Goal: Navigation & Orientation: Understand site structure

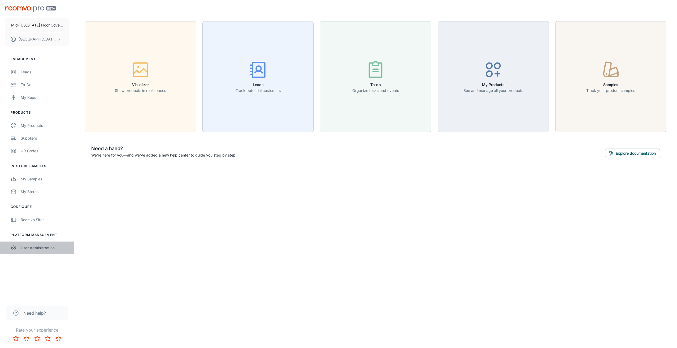
click at [29, 249] on div "User Administration" at bounding box center [45, 248] width 48 height 6
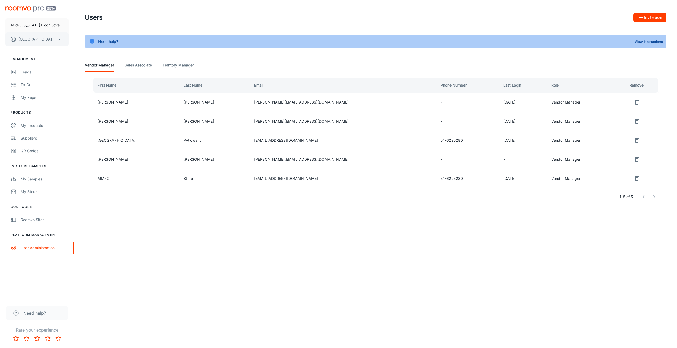
click at [32, 40] on p "[PERSON_NAME]" at bounding box center [37, 39] width 37 height 6
click at [26, 73] on div at bounding box center [338, 174] width 677 height 348
click at [32, 28] on button "Mid-[US_STATE] Floor Coverings" at bounding box center [36, 25] width 63 height 14
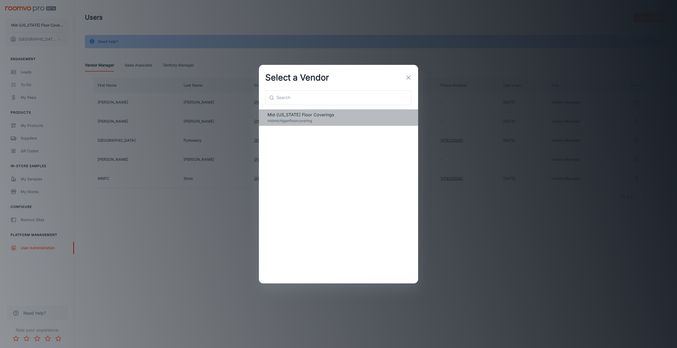
click at [294, 117] on span "Mid-[US_STATE] Floor Coverings" at bounding box center [338, 115] width 142 height 6
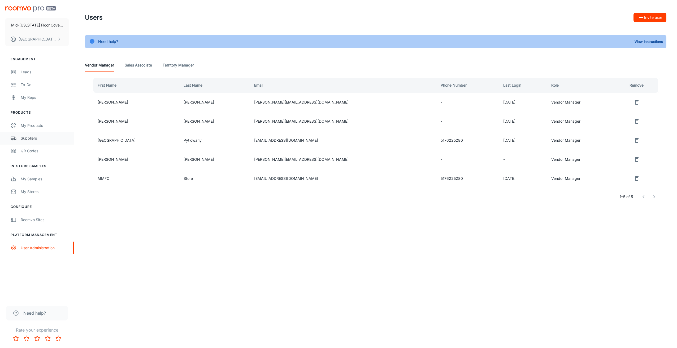
click at [26, 142] on link "Suppliers" at bounding box center [37, 138] width 74 height 13
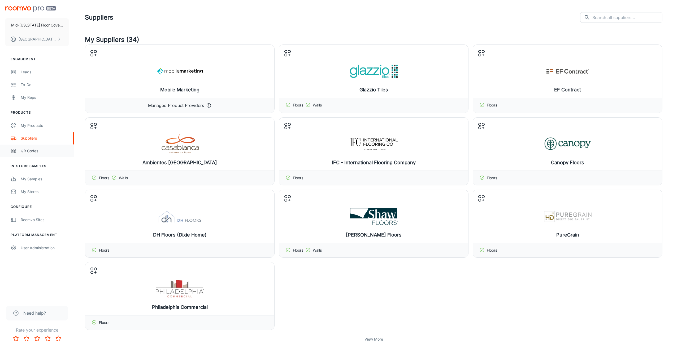
click at [28, 154] on div "QR Codes" at bounding box center [45, 151] width 48 height 6
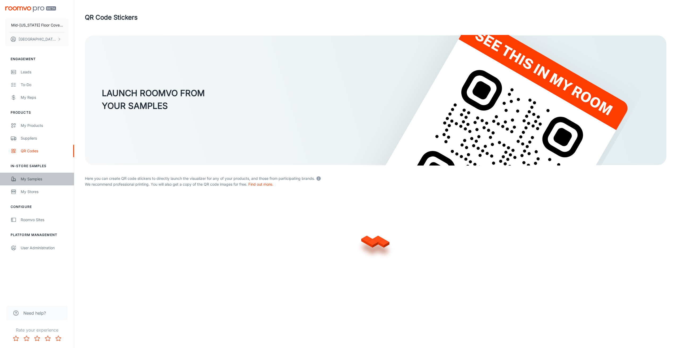
click at [30, 180] on div "My Samples" at bounding box center [45, 179] width 48 height 6
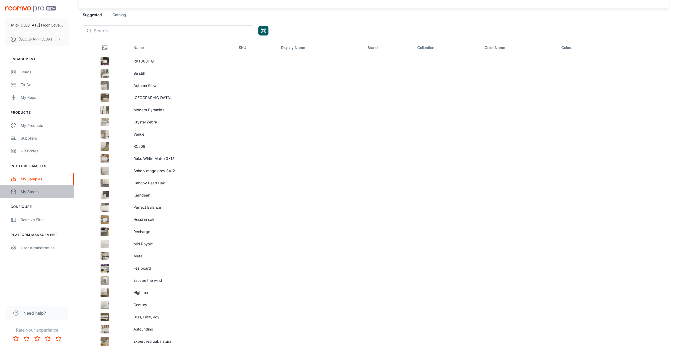
click at [32, 195] on div "My Stores" at bounding box center [45, 192] width 48 height 6
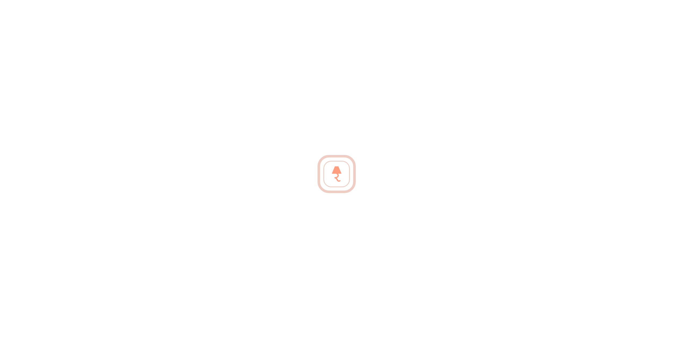
scroll to position [133, 0]
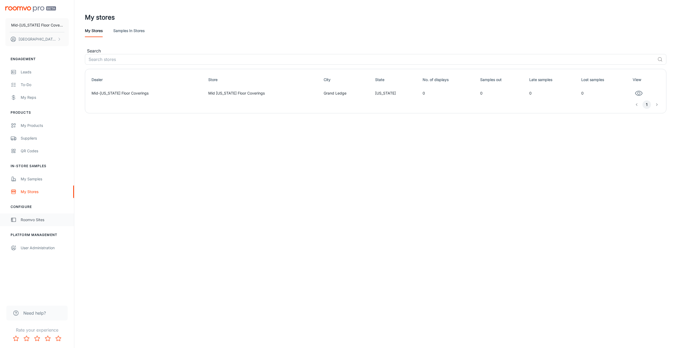
click at [40, 221] on div "Roomvo Sites" at bounding box center [45, 220] width 48 height 6
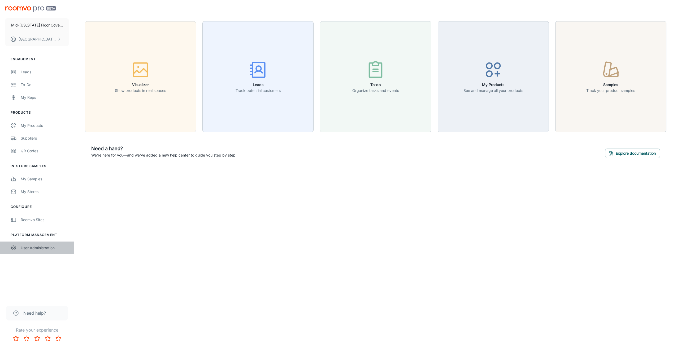
click at [39, 248] on div "User Administration" at bounding box center [45, 248] width 48 height 6
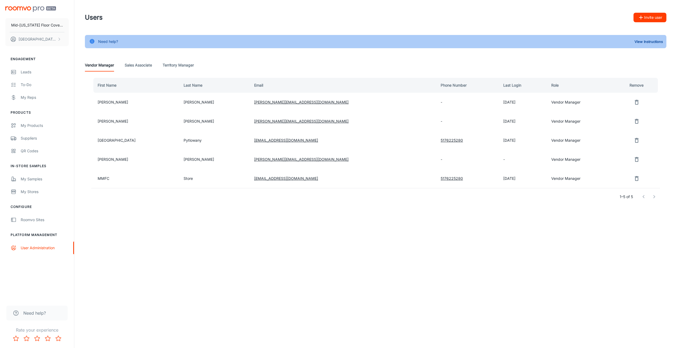
click at [141, 68] on Associate "Sales Associate" at bounding box center [138, 65] width 27 height 13
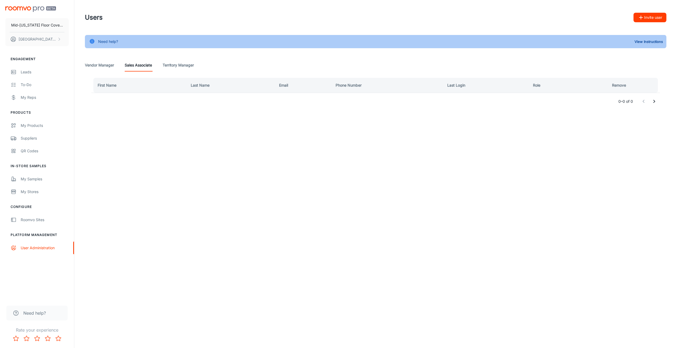
click at [177, 66] on Manager "Territory Manager" at bounding box center [178, 65] width 31 height 13
click at [25, 11] on img "scrollable content" at bounding box center [30, 9] width 51 height 6
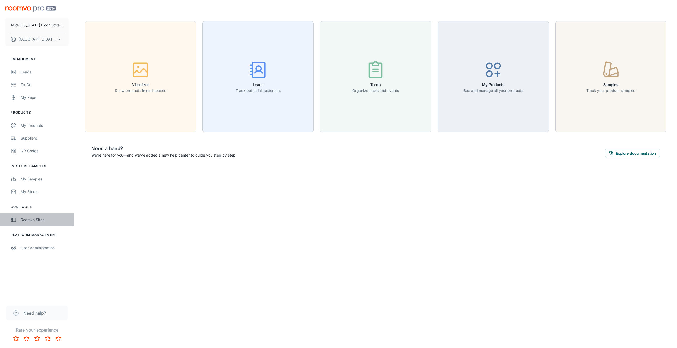
click at [32, 223] on div "Roomvo Sites" at bounding box center [45, 220] width 48 height 6
